Goal: Check status: Check status

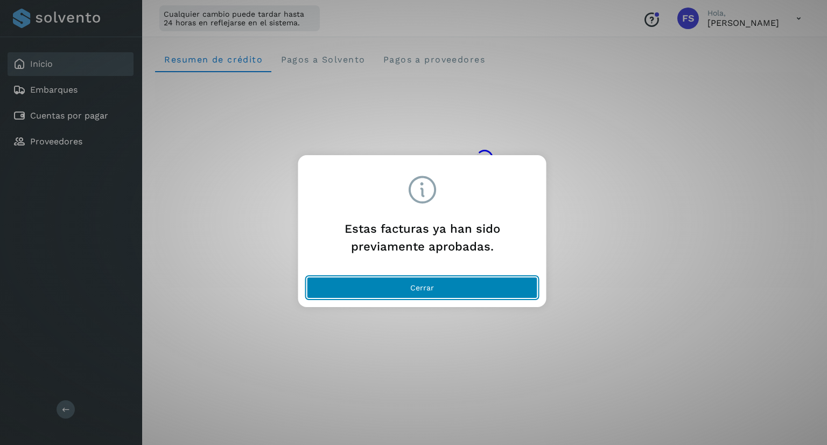
click at [418, 281] on button "Cerrar" at bounding box center [422, 288] width 231 height 22
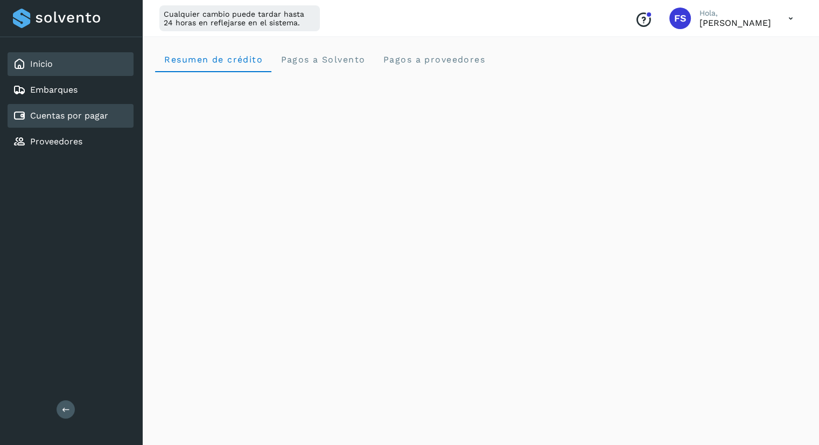
click at [99, 113] on link "Cuentas por pagar" at bounding box center [69, 115] width 78 height 10
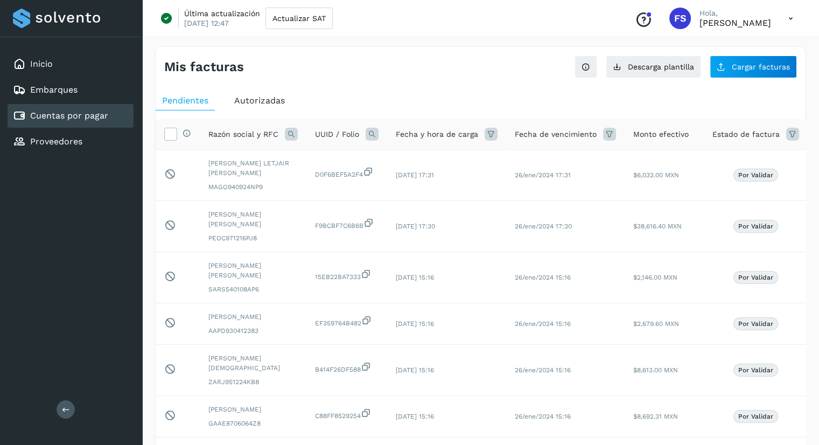
click at [269, 95] on span "Autorizadas" at bounding box center [259, 100] width 51 height 10
